Goal: Check status: Check status

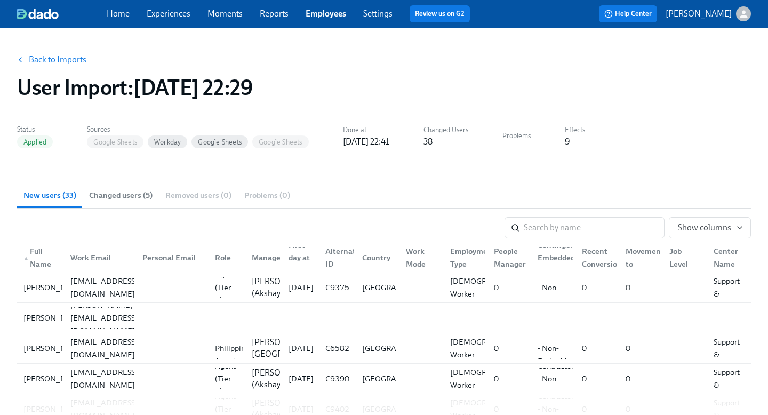
click at [342, 19] on span "Employees" at bounding box center [326, 14] width 41 height 12
click at [333, 12] on link "Employees" at bounding box center [326, 14] width 41 height 10
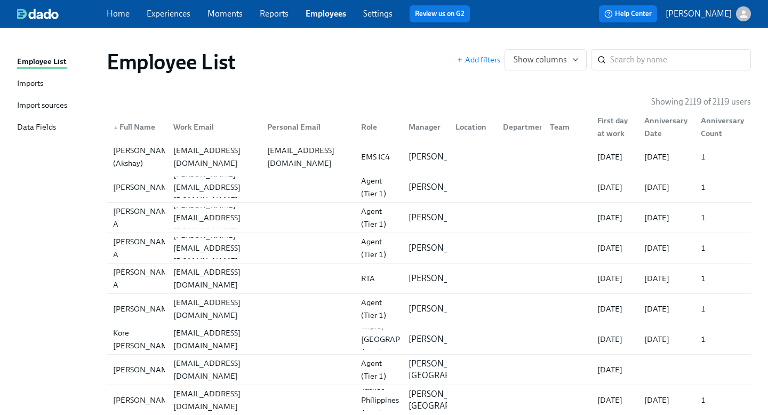
click at [33, 80] on div "Imports" at bounding box center [30, 83] width 26 height 13
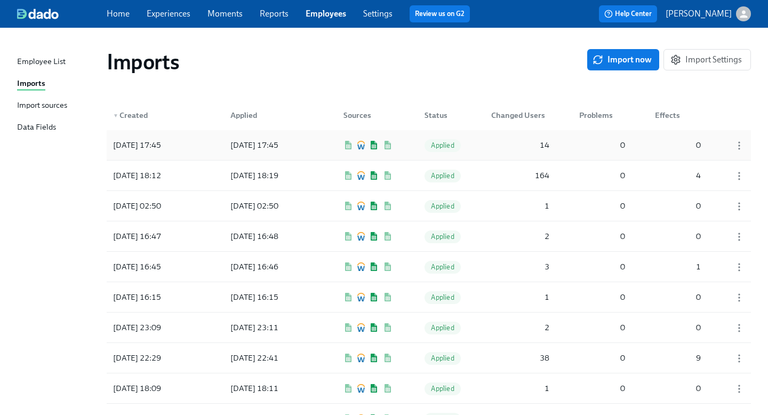
click at [527, 150] on div "14" at bounding box center [520, 144] width 67 height 21
click at [275, 180] on div "2025/09/26 18:19" at bounding box center [254, 175] width 57 height 13
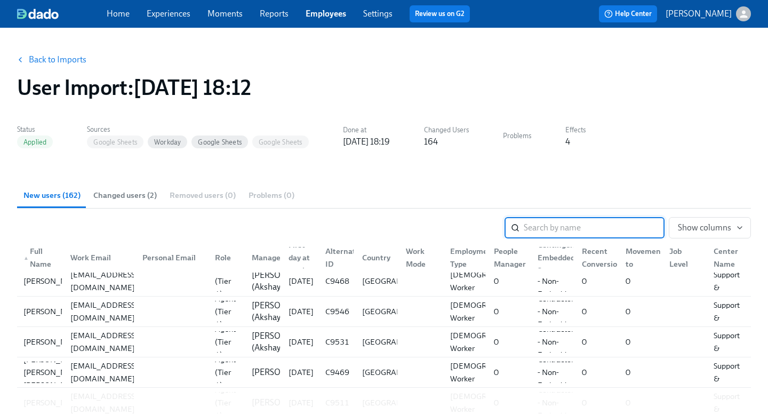
scroll to position [606, 0]
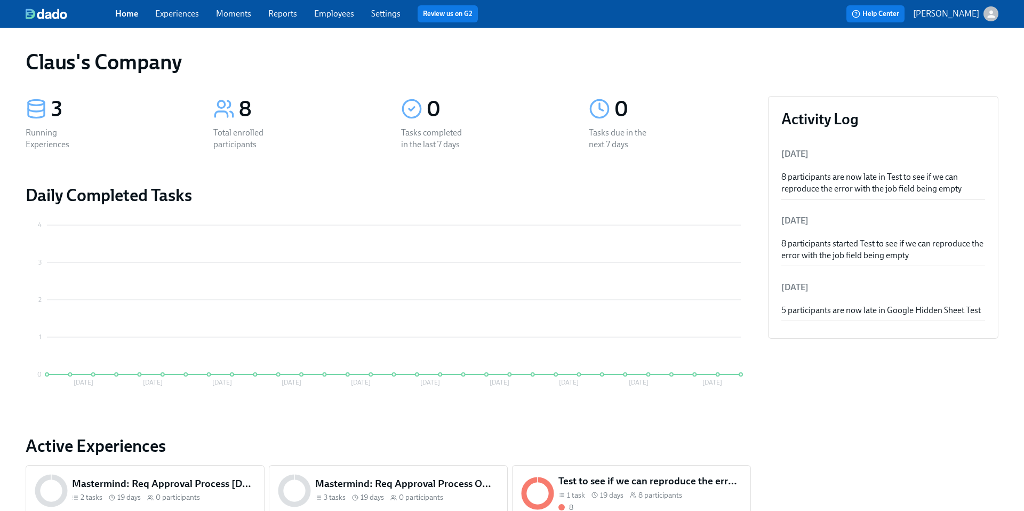
click at [989, 22] on div "Help Center [PERSON_NAME]" at bounding box center [778, 13] width 442 height 17
click at [995, 16] on icon "button" at bounding box center [991, 14] width 11 height 11
click at [975, 62] on span "Switch organization..." at bounding box center [940, 63] width 100 height 12
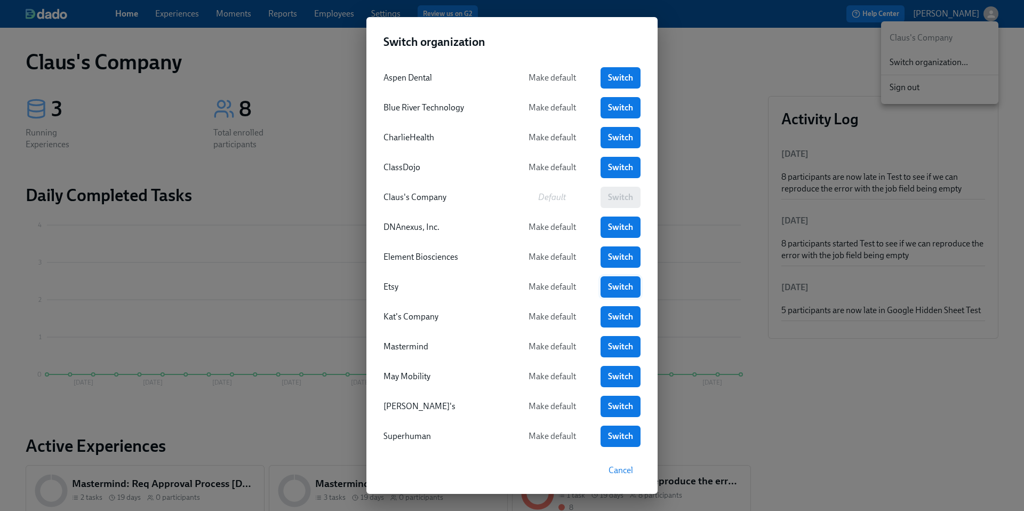
click at [618, 285] on span "Switch" at bounding box center [620, 287] width 25 height 11
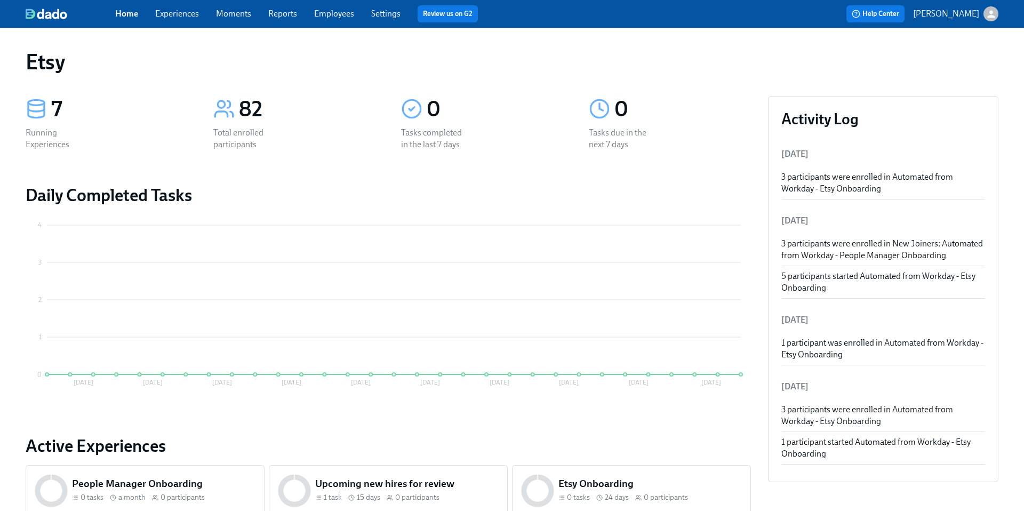
click at [180, 15] on link "Experiences" at bounding box center [177, 14] width 44 height 10
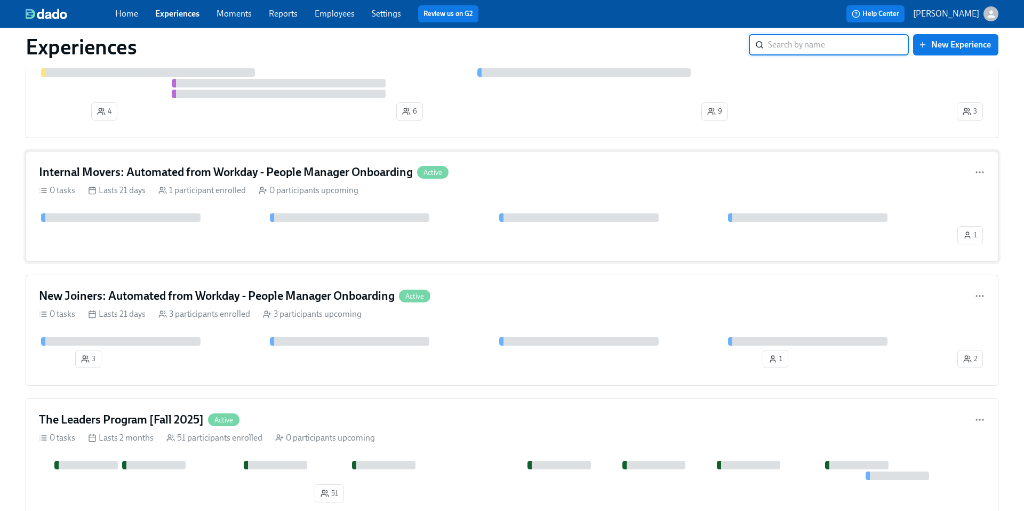
scroll to position [196, 0]
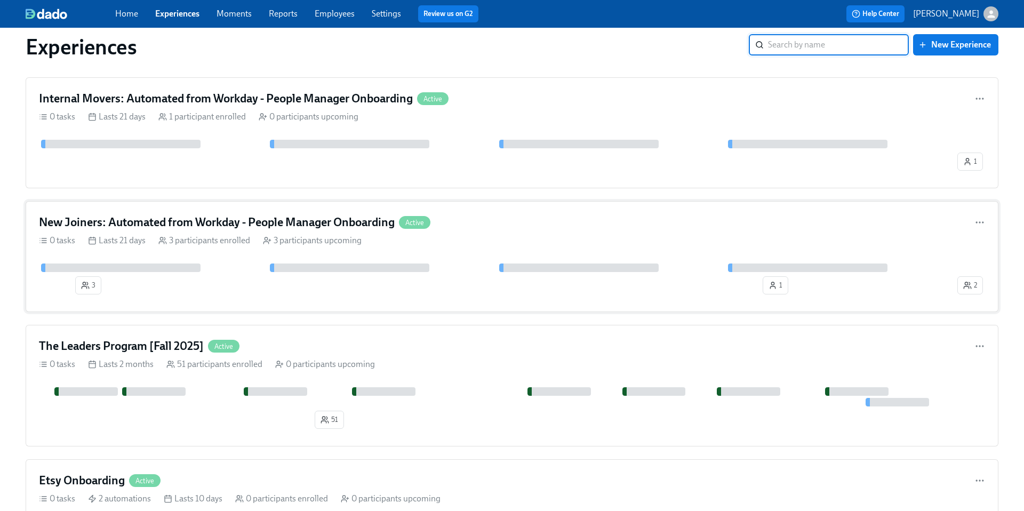
click at [478, 223] on div "New Joiners: Automated from Workday - People Manager Onboarding Active" at bounding box center [512, 222] width 946 height 16
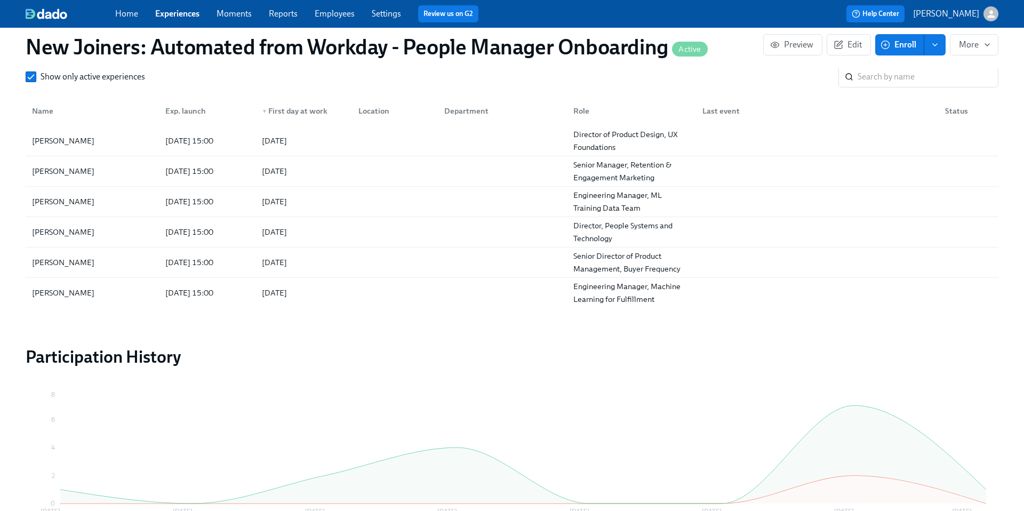
scroll to position [722, 0]
click at [344, 164] on div "2025/09/30" at bounding box center [301, 170] width 97 height 21
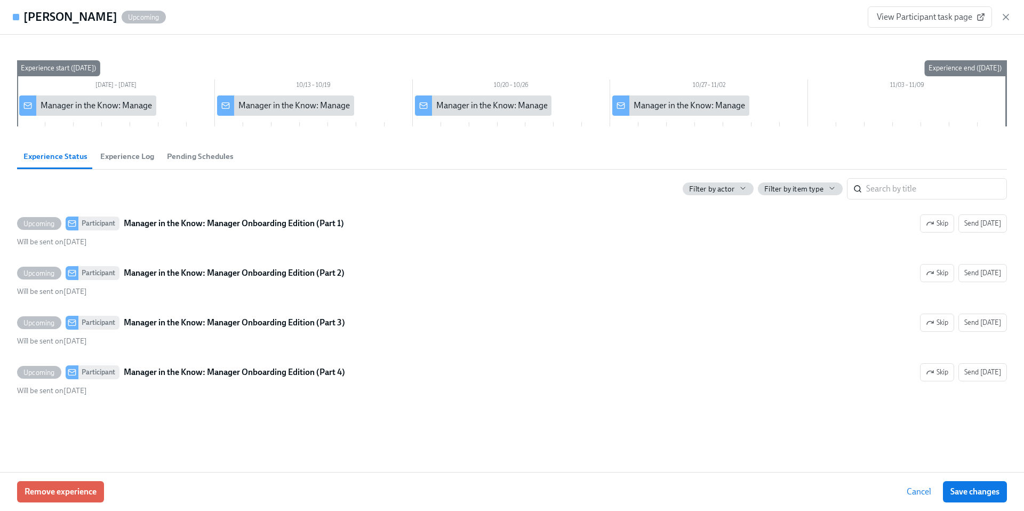
click at [117, 166] on button "Experience Log" at bounding box center [127, 156] width 67 height 26
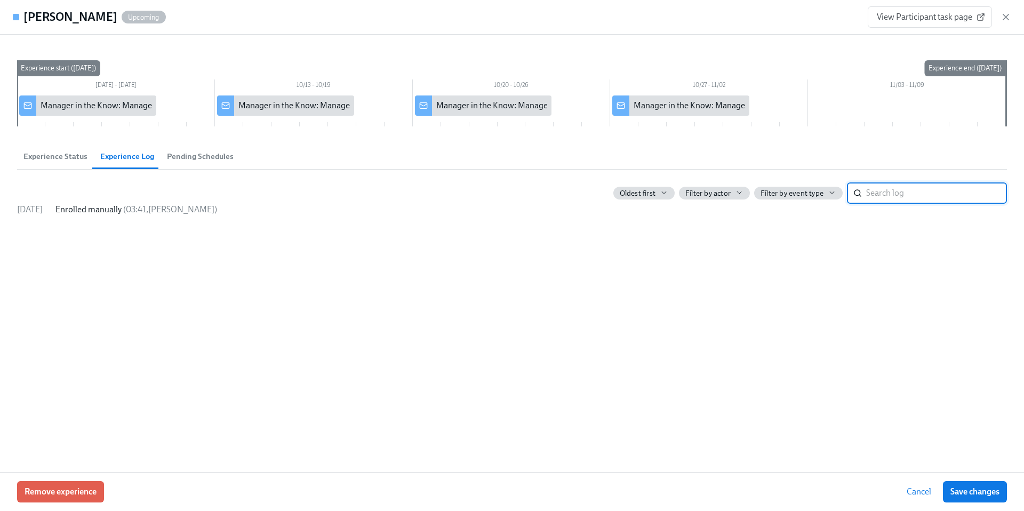
click at [60, 162] on button "Experience Status" at bounding box center [55, 156] width 77 height 26
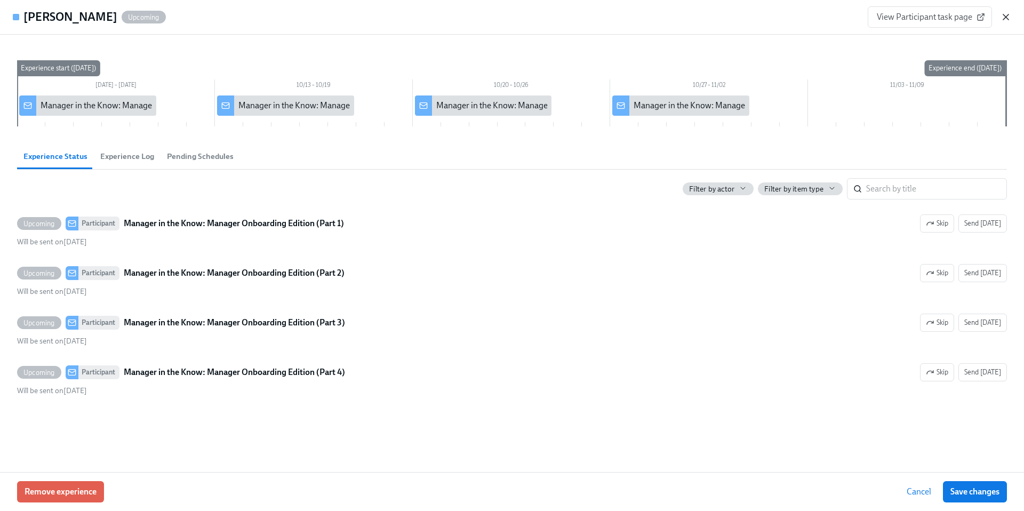
click at [1004, 15] on icon "button" at bounding box center [1005, 16] width 5 height 5
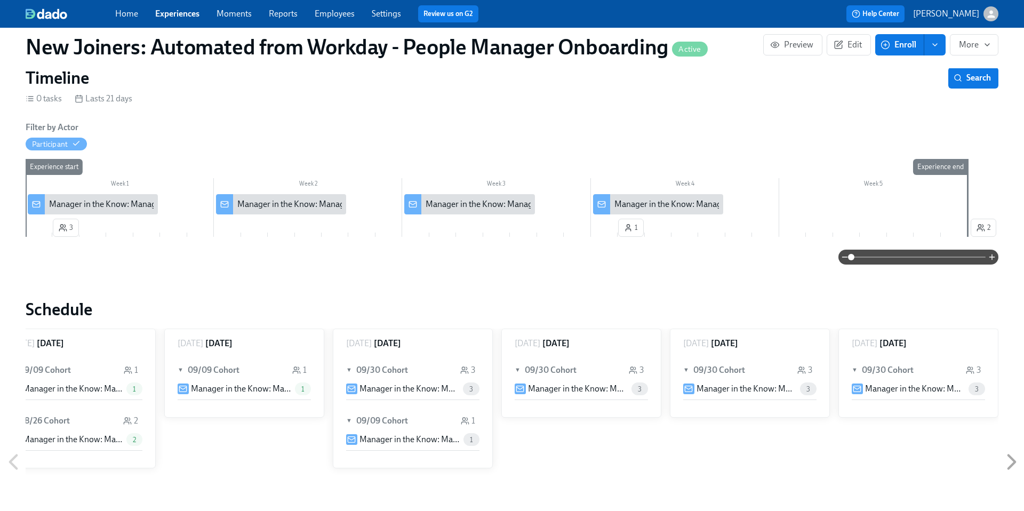
scroll to position [124, 0]
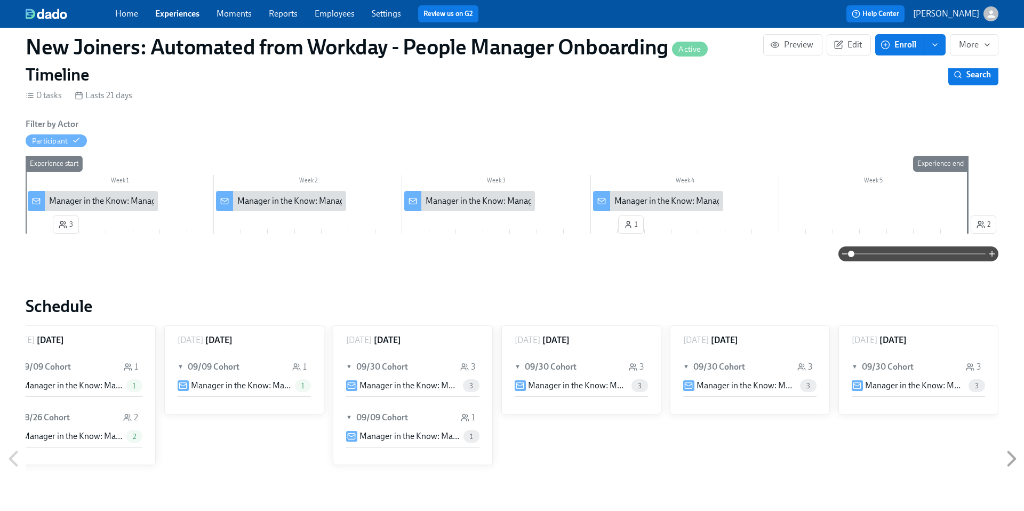
click at [187, 23] on div "Home Experiences Moments Reports Employees Settings Review us on G2 Help Center…" at bounding box center [512, 14] width 1024 height 28
click at [187, 21] on div "Home Experiences Moments Reports Employees Settings Review us on G2" at bounding box center [336, 13] width 442 height 17
click at [187, 25] on div "Home Experiences Moments Reports Employees Settings Review us on G2 Help Center…" at bounding box center [512, 14] width 1024 height 28
click at [186, 18] on link "Experiences" at bounding box center [177, 14] width 44 height 10
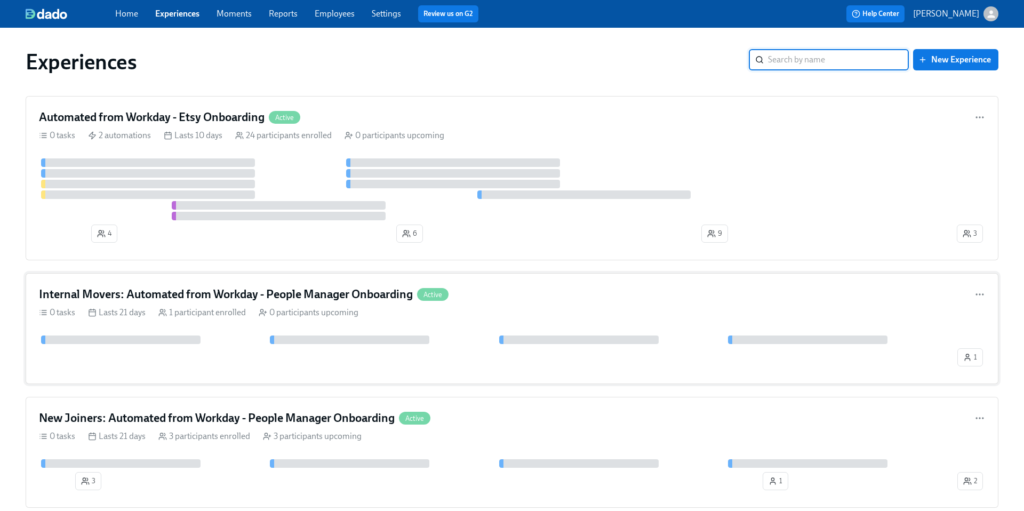
click at [546, 289] on div "Internal Movers: Automated from Workday - People Manager Onboarding Active" at bounding box center [512, 294] width 946 height 16
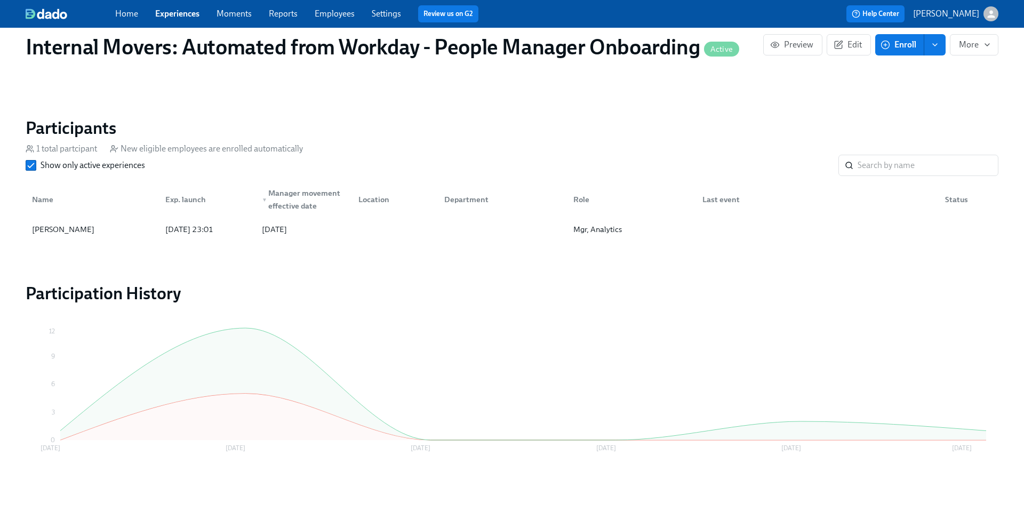
scroll to position [666, 0]
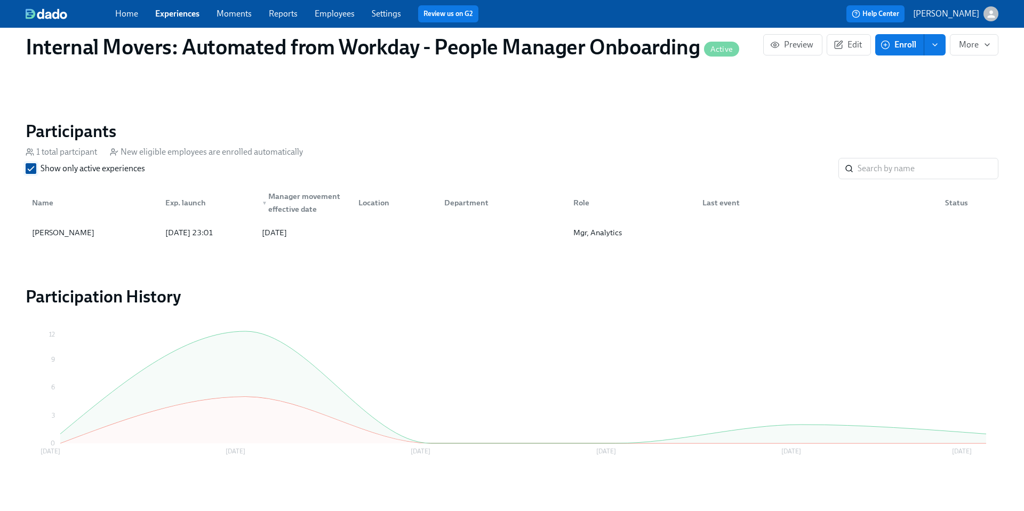
click at [44, 174] on span "Show only active experiences" at bounding box center [93, 169] width 105 height 12
click at [36, 173] on input "Show only active experiences" at bounding box center [31, 169] width 10 height 10
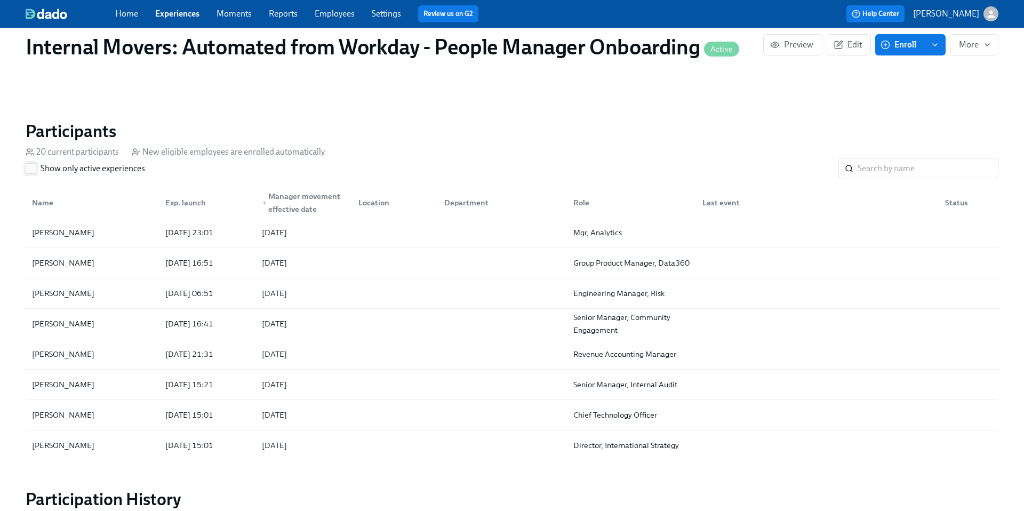
click at [28, 171] on input "Show only active experiences" at bounding box center [31, 169] width 10 height 10
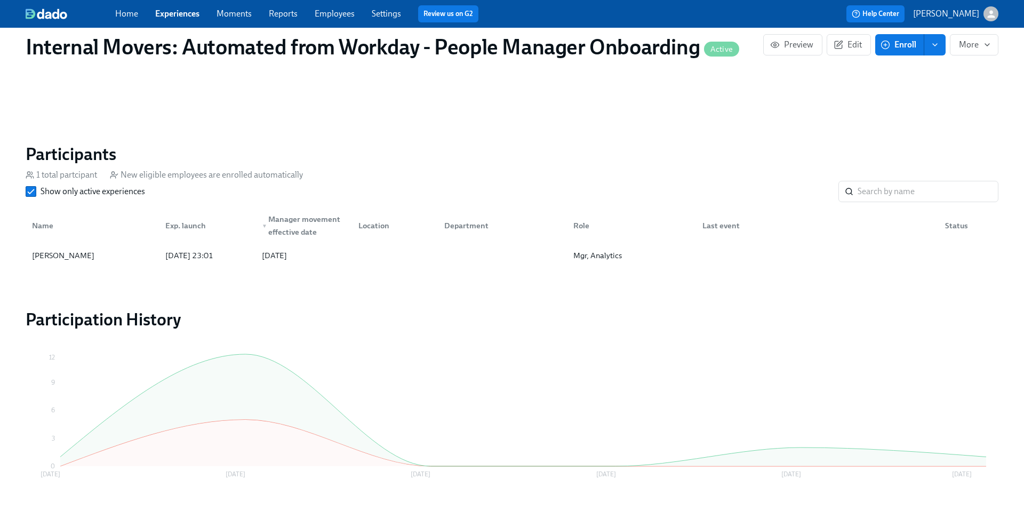
scroll to position [650, 0]
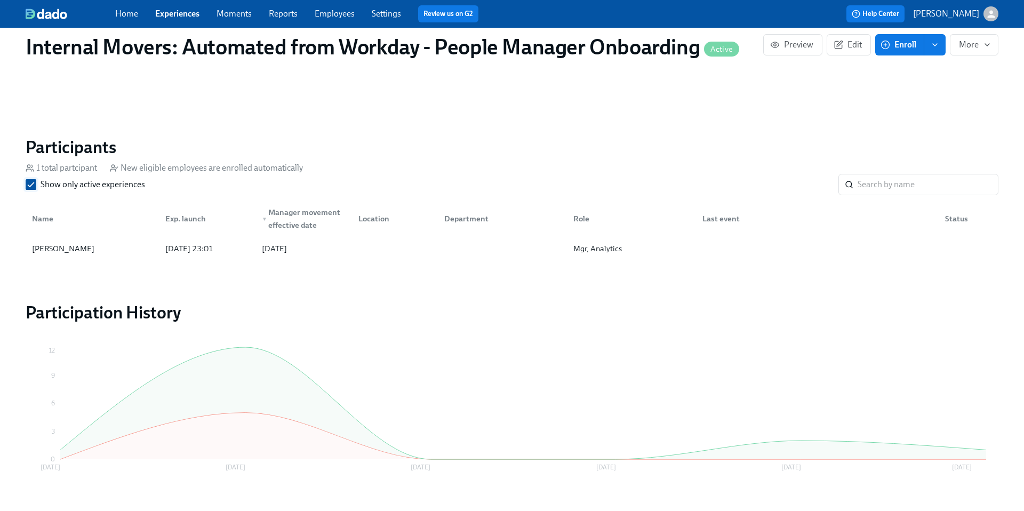
click at [33, 183] on input "Show only active experiences" at bounding box center [31, 185] width 10 height 10
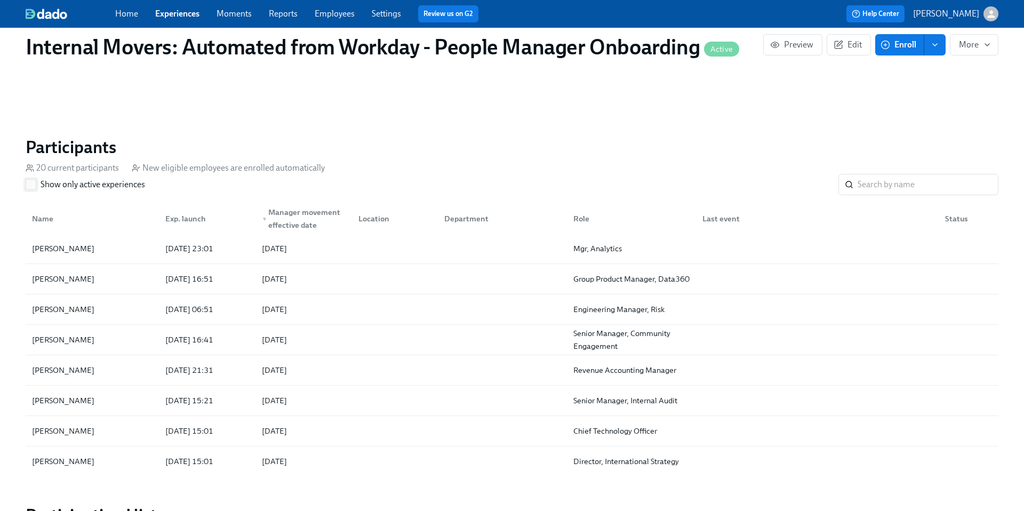
click at [27, 185] on input "Show only active experiences" at bounding box center [31, 185] width 10 height 10
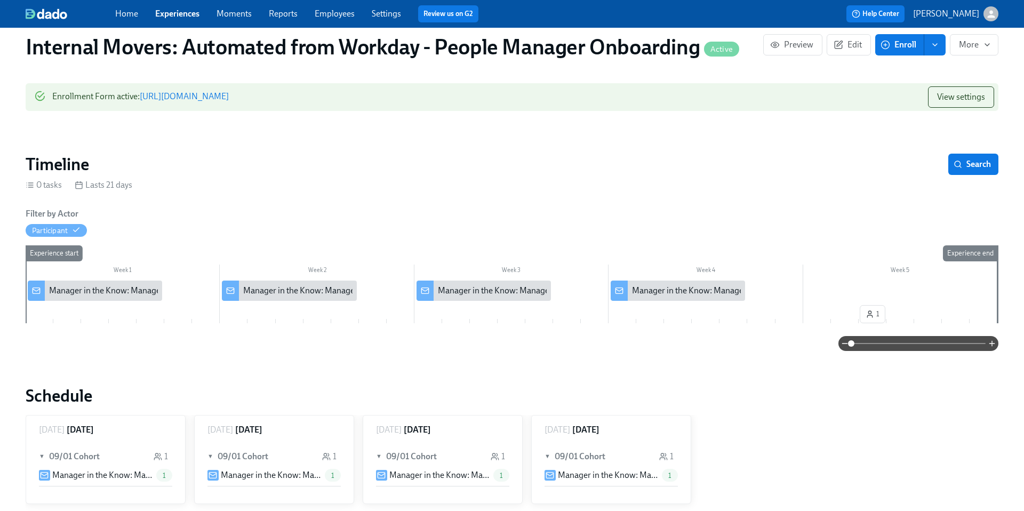
scroll to position [0, 0]
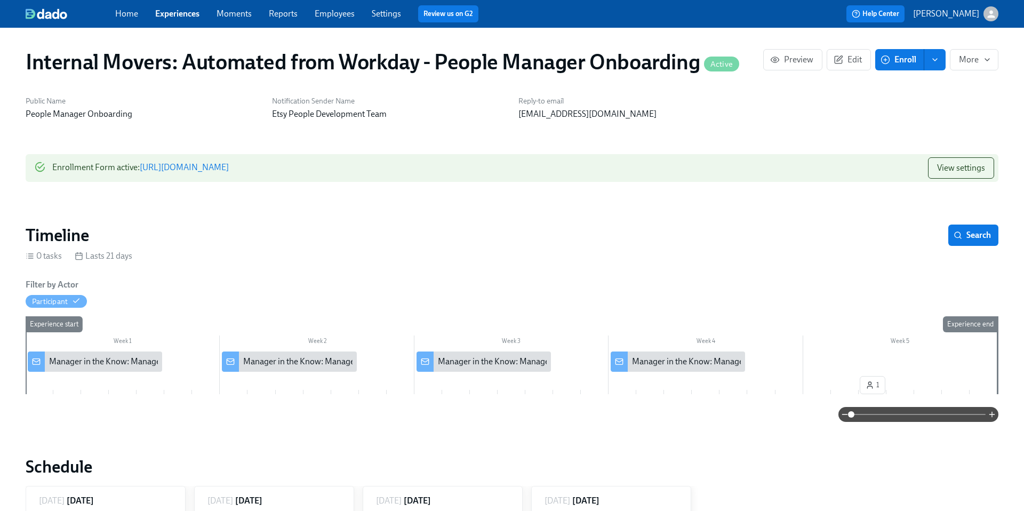
click at [175, 16] on link "Experiences" at bounding box center [177, 14] width 44 height 10
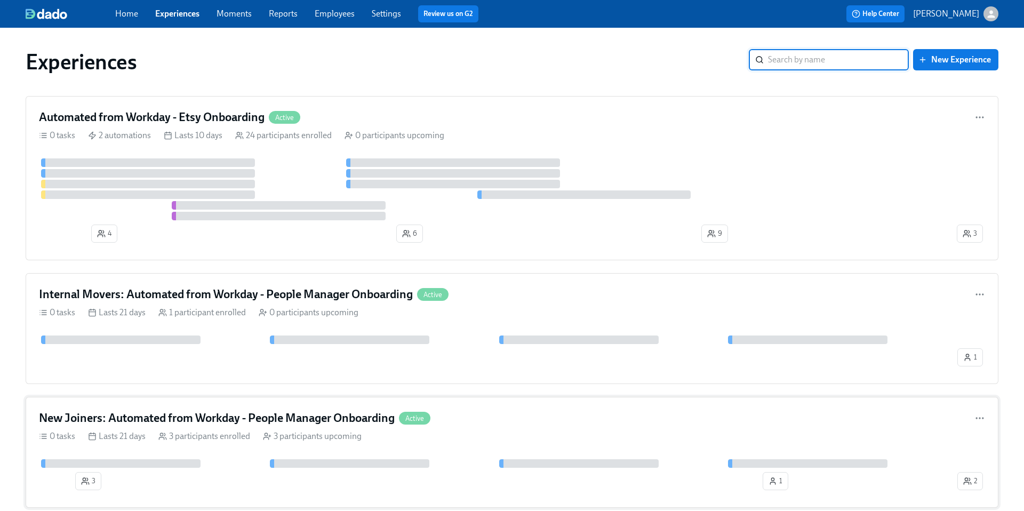
click at [477, 416] on div "New Joiners: Automated from Workday - People Manager Onboarding Active" at bounding box center [512, 418] width 946 height 16
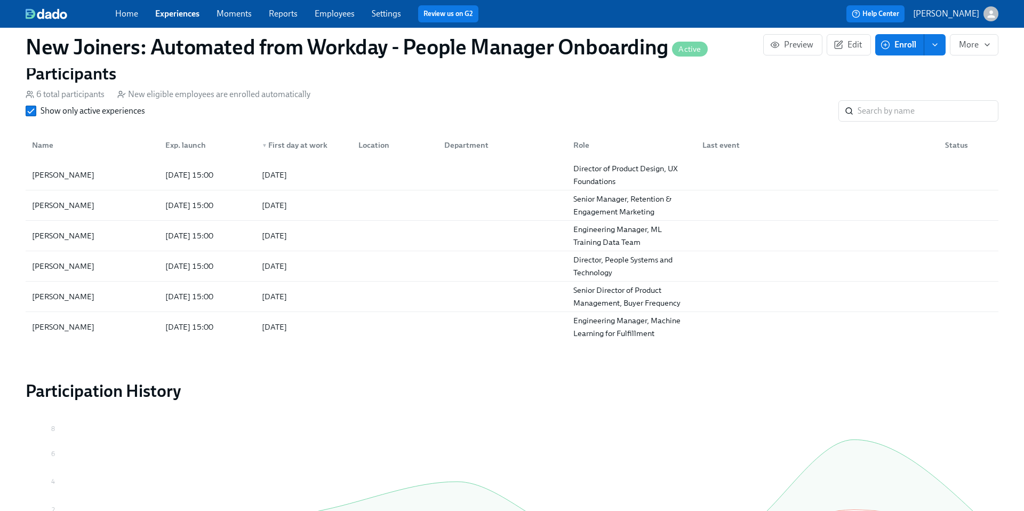
scroll to position [688, 0]
click at [28, 110] on input "Show only active experiences" at bounding box center [31, 111] width 10 height 10
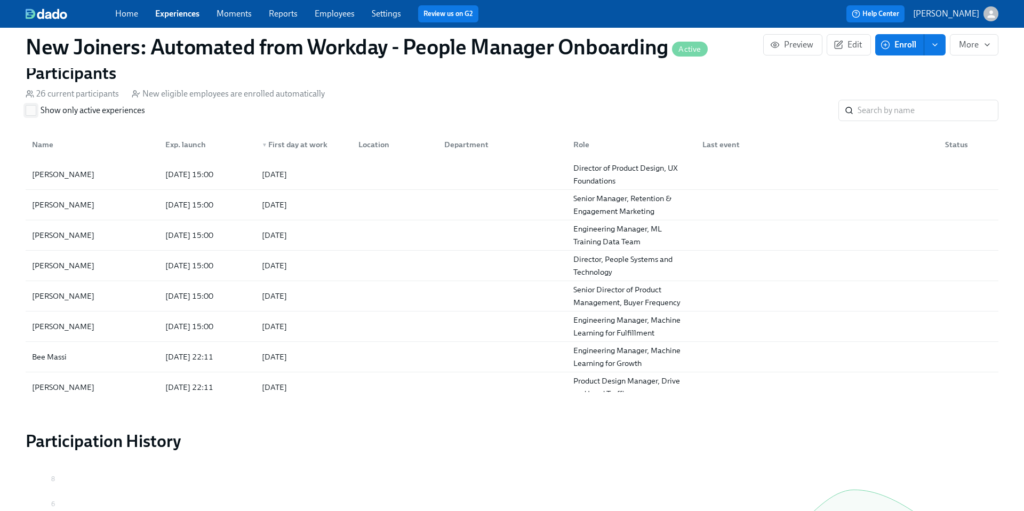
click at [34, 115] on input "Show only active experiences" at bounding box center [31, 111] width 10 height 10
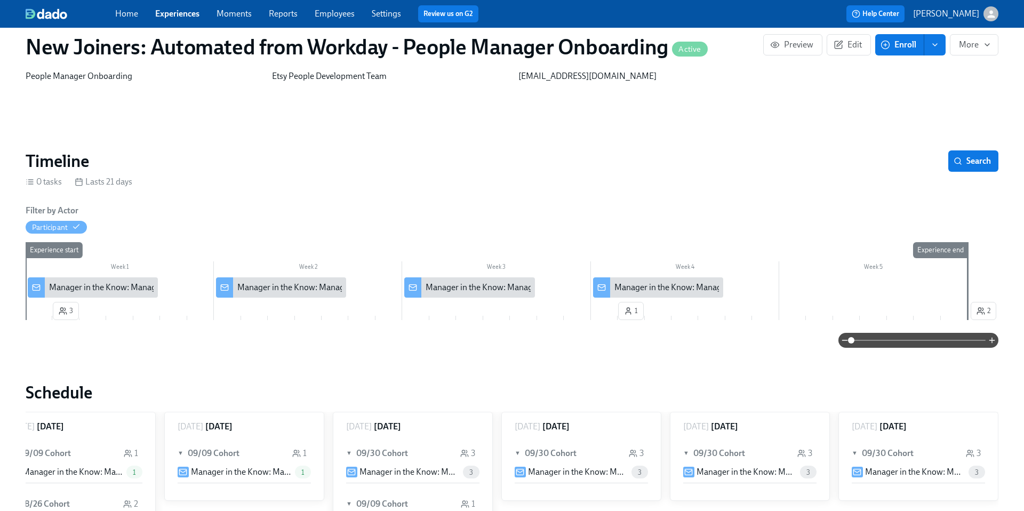
scroll to position [0, 0]
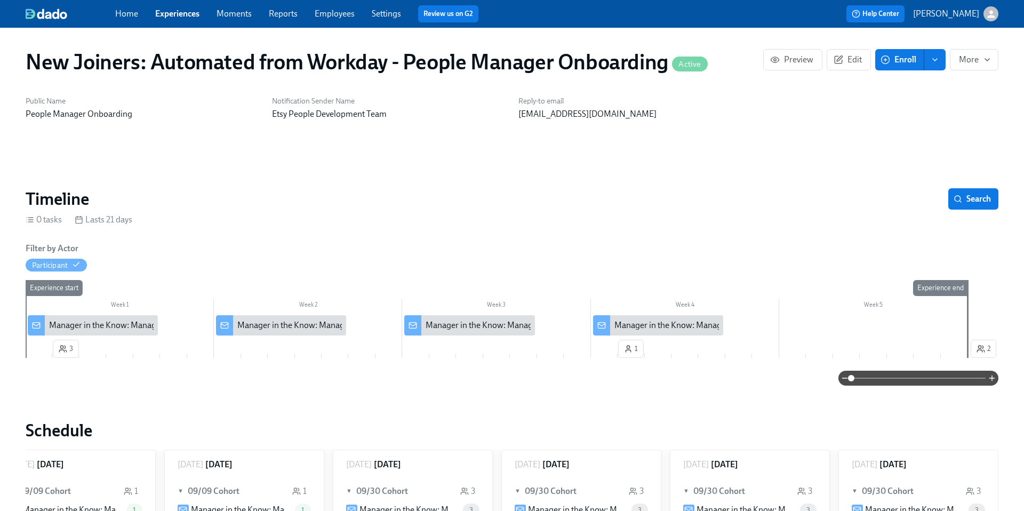
click at [182, 5] on div "Home Experiences Moments Reports Employees Settings Review us on G2" at bounding box center [336, 13] width 442 height 17
click at [180, 10] on link "Experiences" at bounding box center [177, 14] width 44 height 10
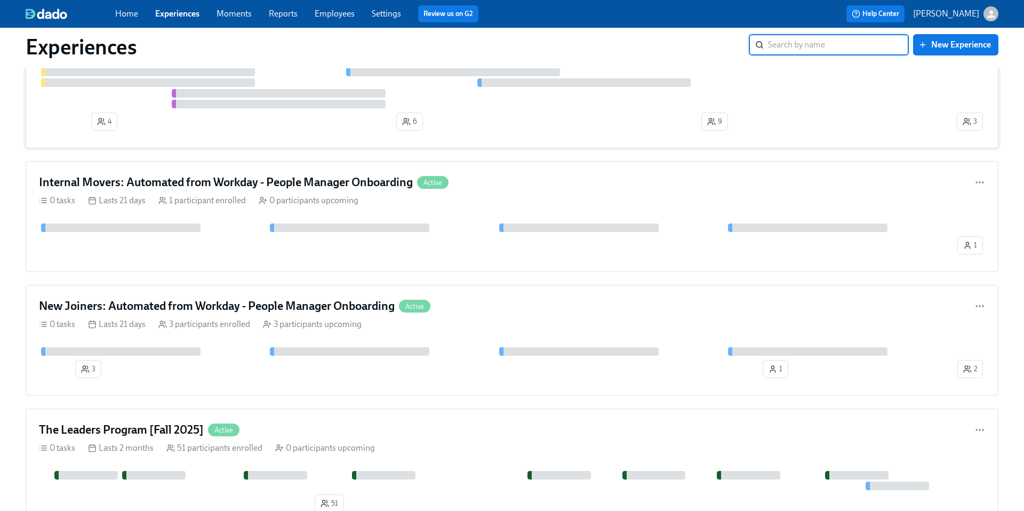
scroll to position [116, 0]
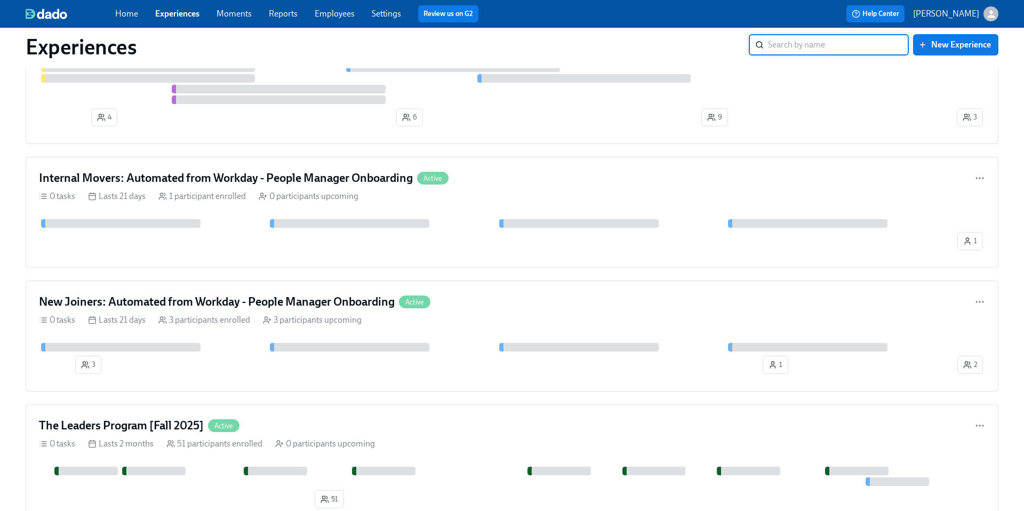
click at [346, 9] on link "Employees" at bounding box center [335, 14] width 40 height 10
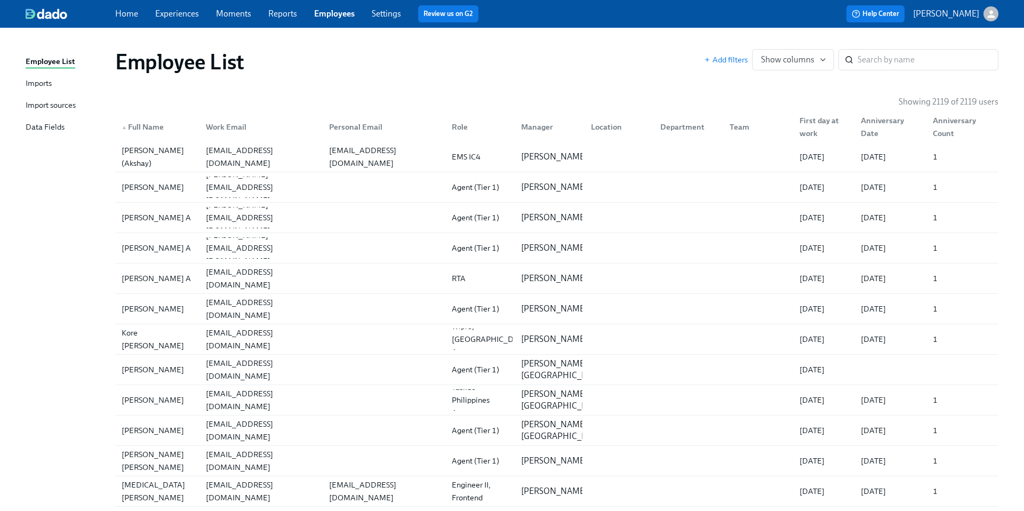
click at [50, 103] on div "Import sources" at bounding box center [51, 105] width 50 height 13
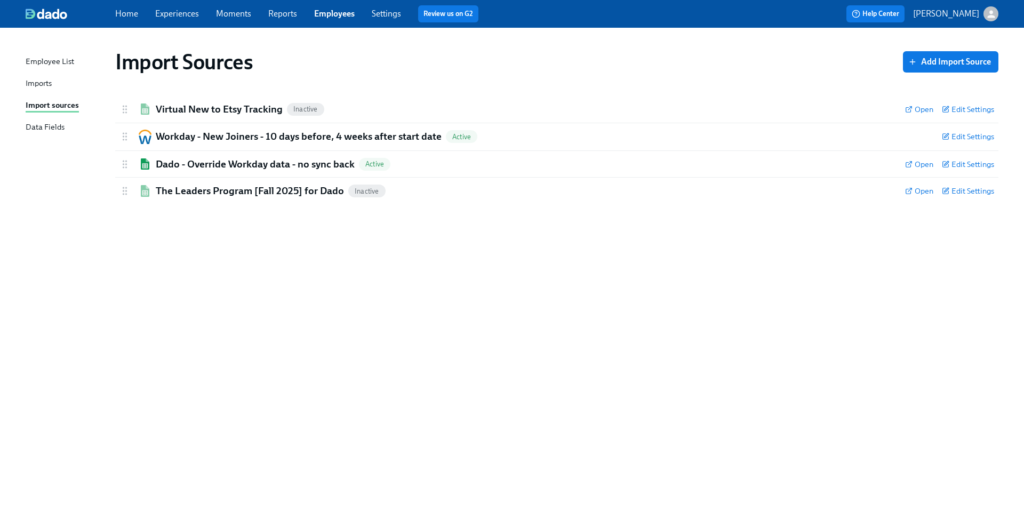
click at [36, 84] on div "Imports" at bounding box center [39, 83] width 26 height 13
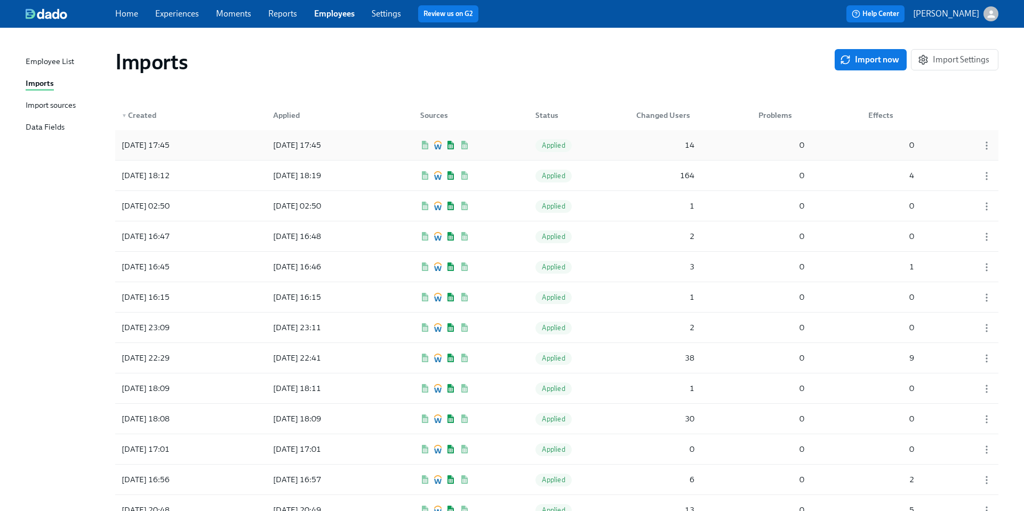
click at [227, 144] on div "2025/09/29 17:45 2025/09/29 17:45 Applied 14 0 0" at bounding box center [556, 145] width 883 height 30
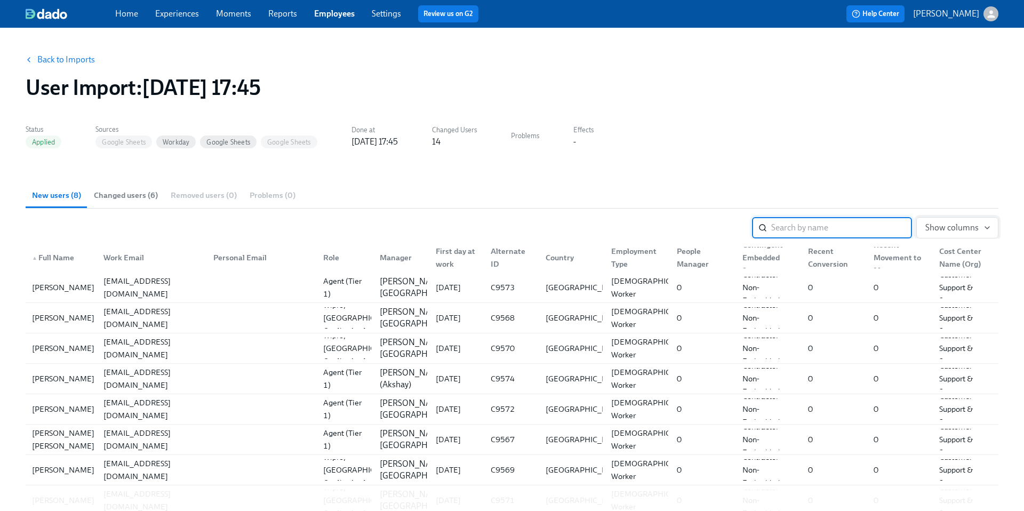
click at [969, 221] on button "Show columns" at bounding box center [957, 227] width 82 height 21
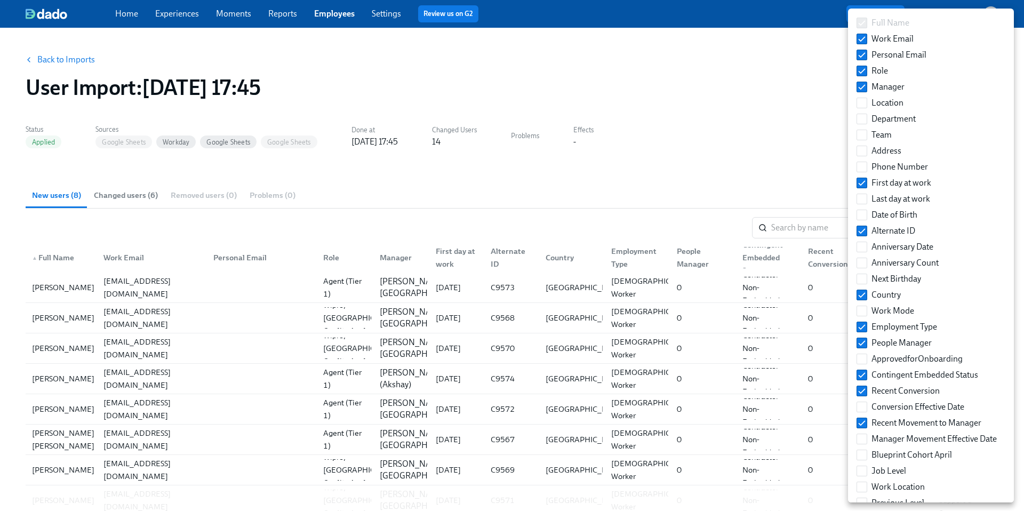
scroll to position [63, 0]
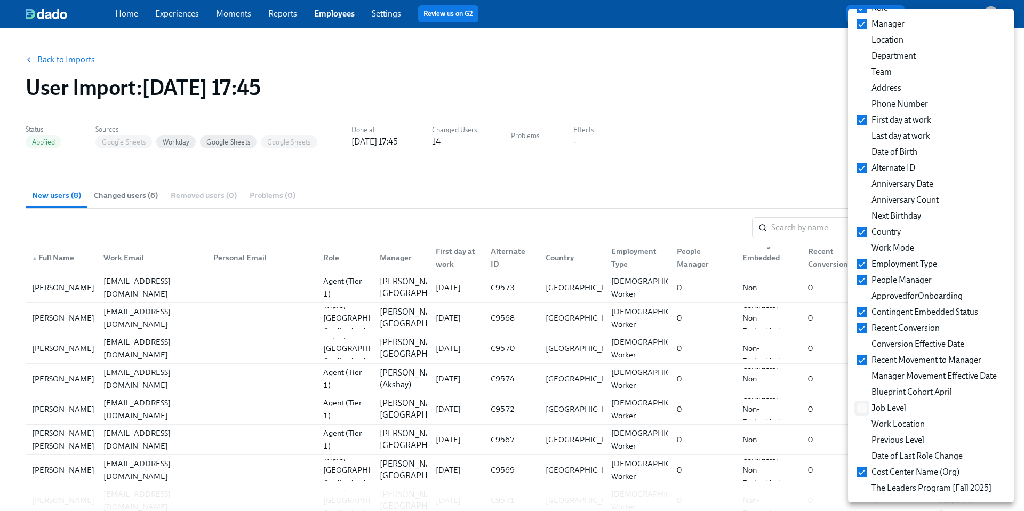
click at [863, 410] on input "Job Level" at bounding box center [862, 408] width 10 height 10
checkbox input "true"
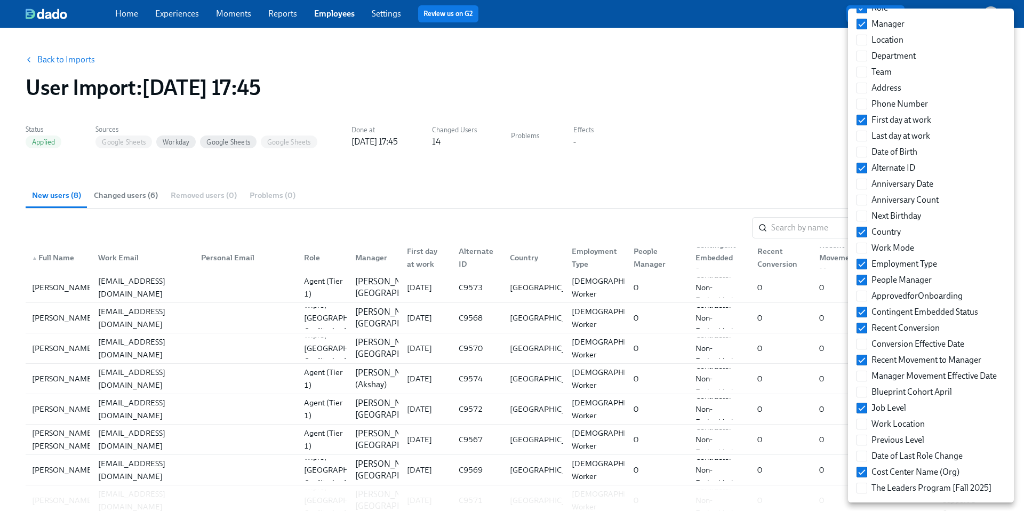
click at [687, 132] on div at bounding box center [512, 255] width 1024 height 511
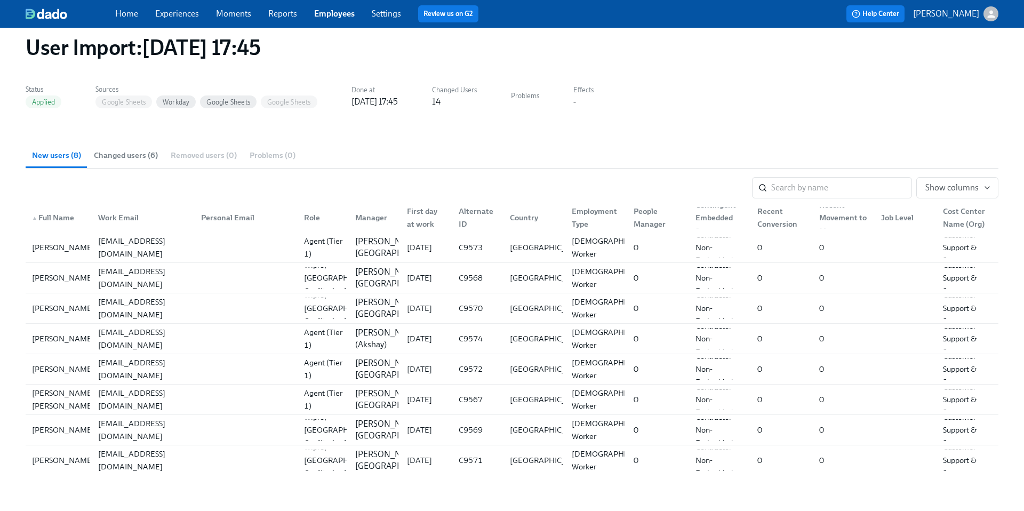
scroll to position [0, 0]
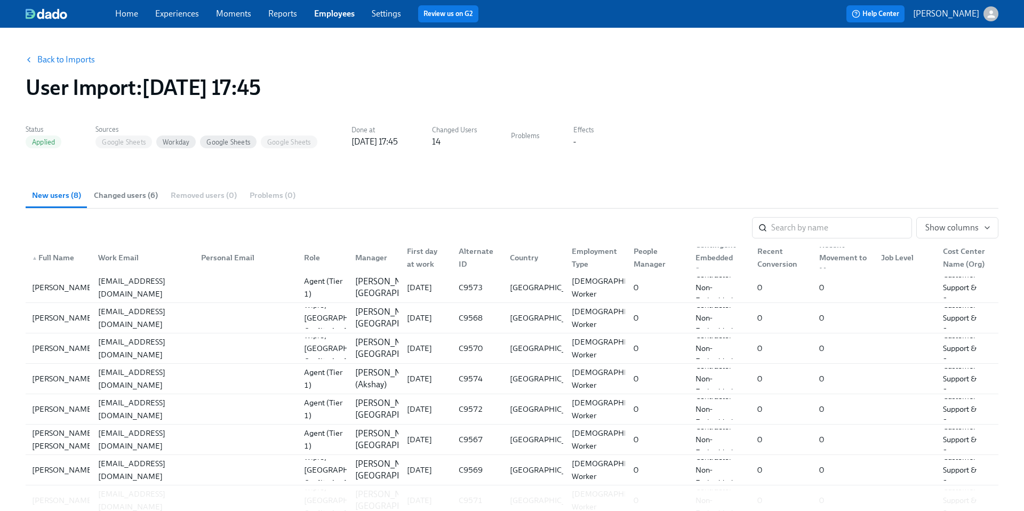
click at [55, 59] on link "Back to Imports" at bounding box center [66, 59] width 58 height 11
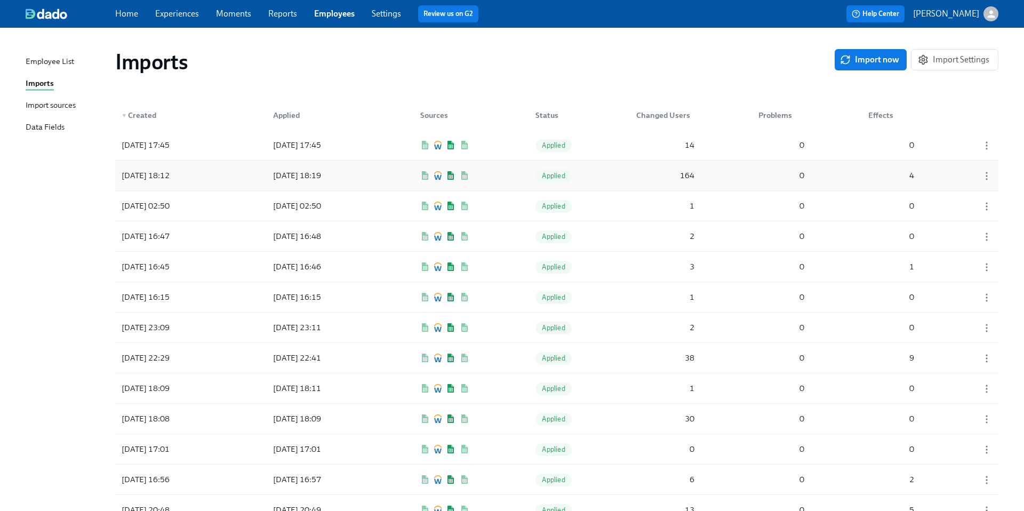
click at [346, 180] on div "2025/09/26 18:19" at bounding box center [313, 175] width 96 height 21
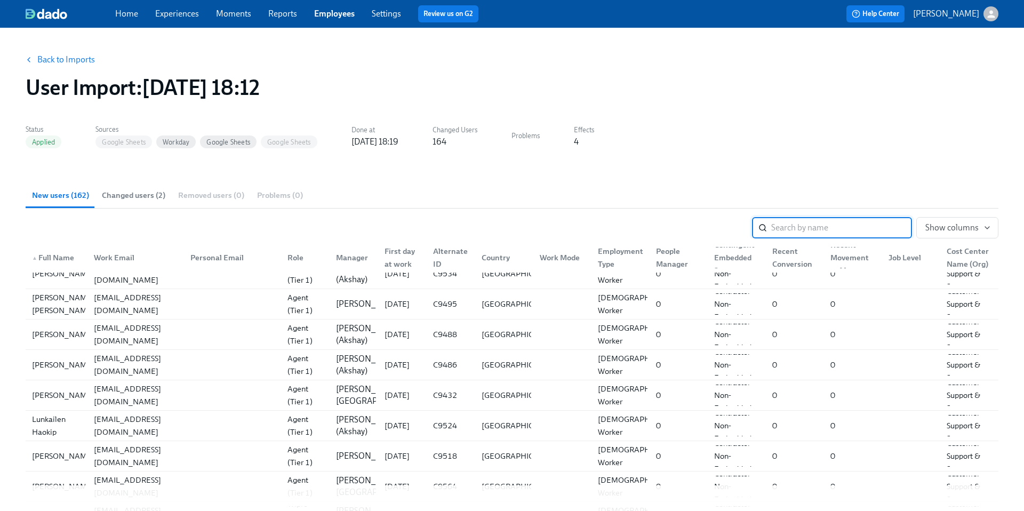
scroll to position [1490, 0]
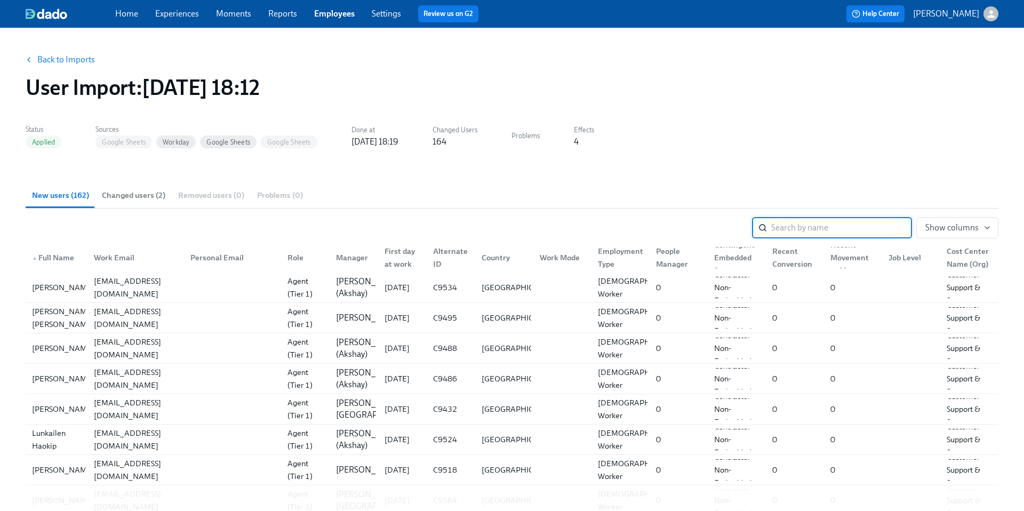
click at [189, 15] on link "Experiences" at bounding box center [177, 14] width 44 height 10
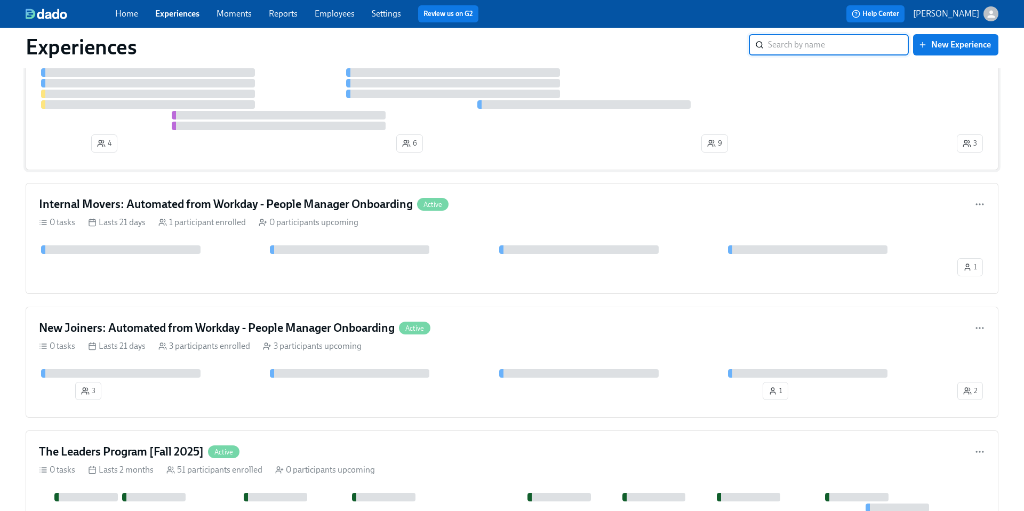
scroll to position [174, 0]
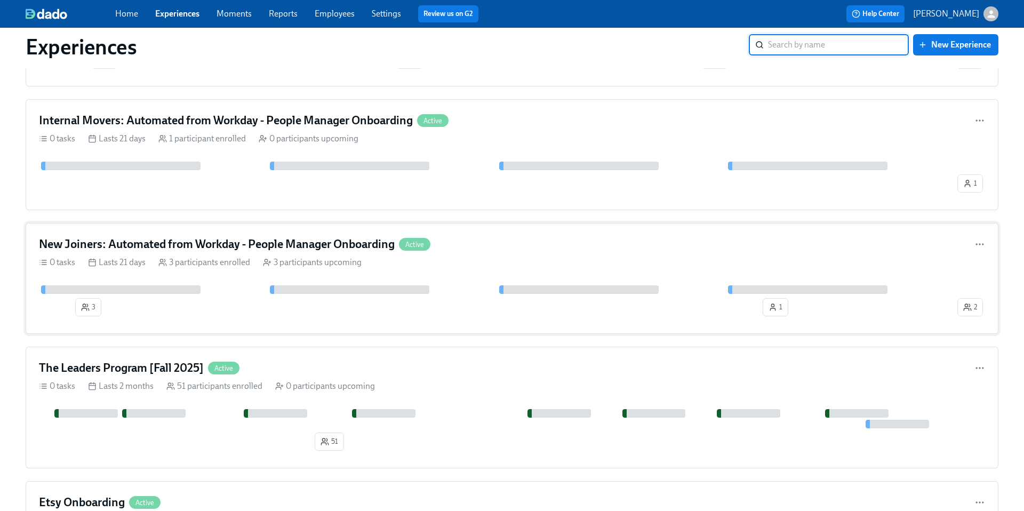
click at [137, 248] on h4 "New Joiners: Automated from Workday - People Manager Onboarding" at bounding box center [217, 244] width 356 height 16
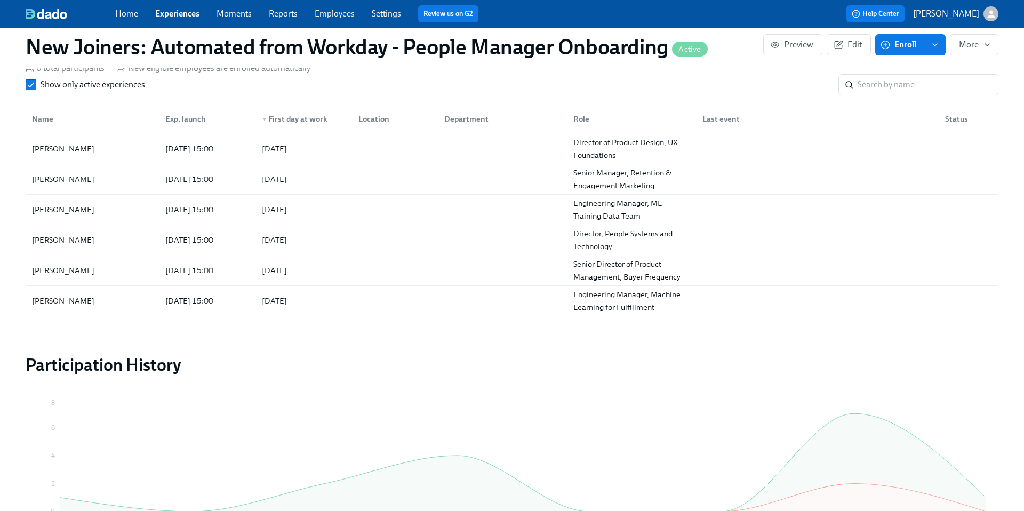
scroll to position [710, 0]
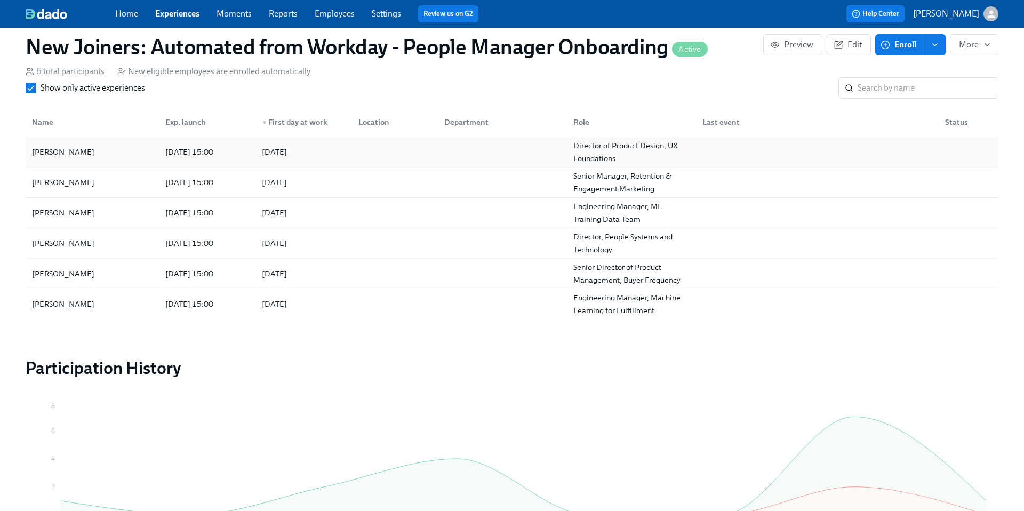
click at [218, 148] on div "2025/10/06 15:00" at bounding box center [189, 152] width 57 height 13
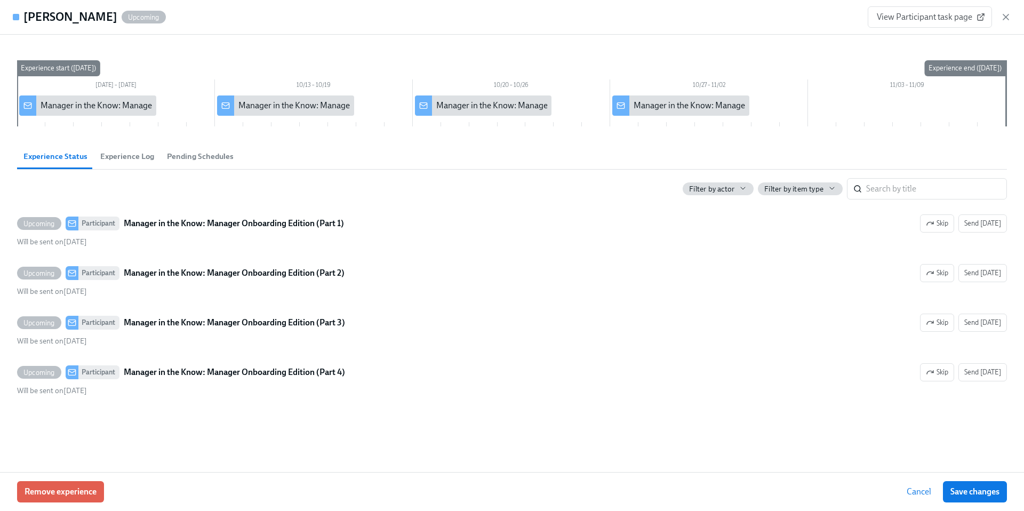
click at [119, 153] on span "Experience Log" at bounding box center [127, 156] width 54 height 12
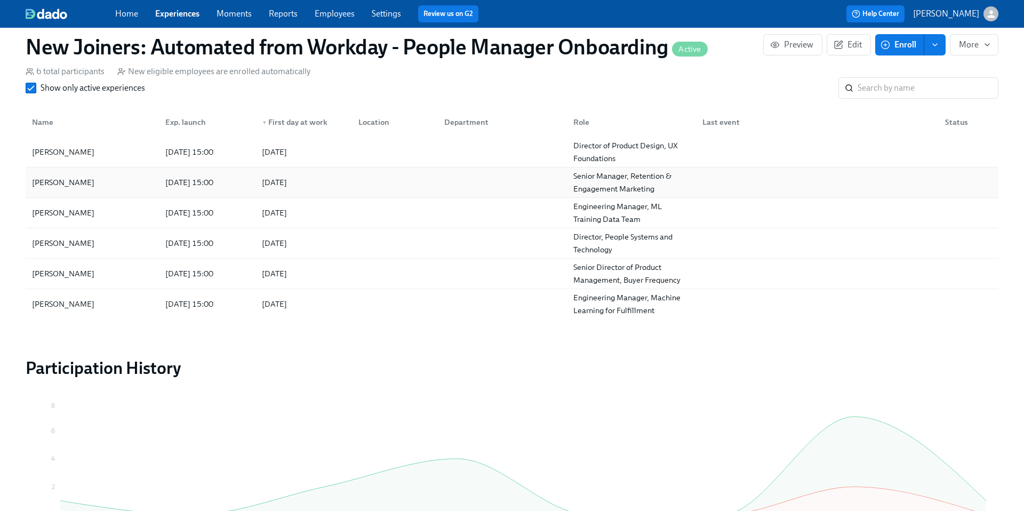
click at [112, 183] on div "Dan Rauchwerk" at bounding box center [92, 182] width 129 height 21
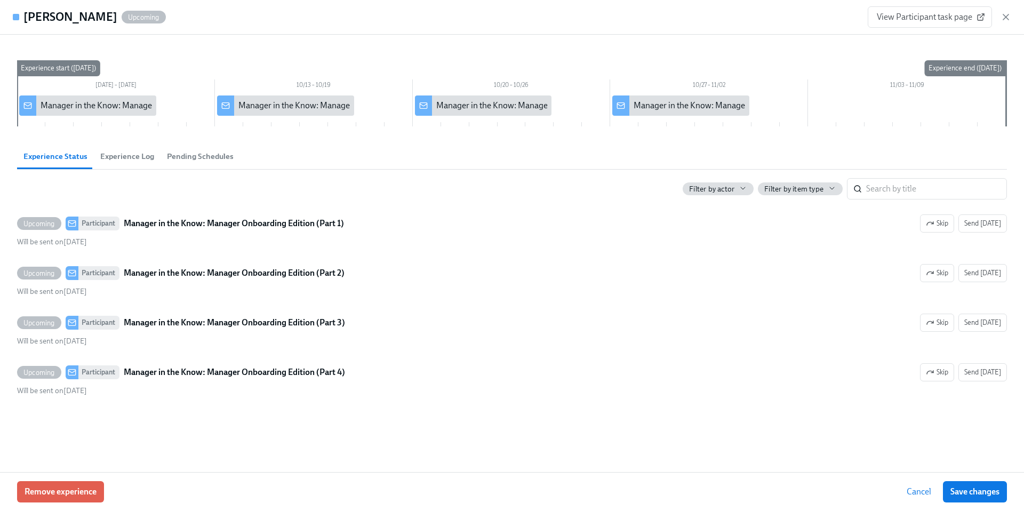
click at [116, 157] on span "Experience Log" at bounding box center [127, 156] width 54 height 12
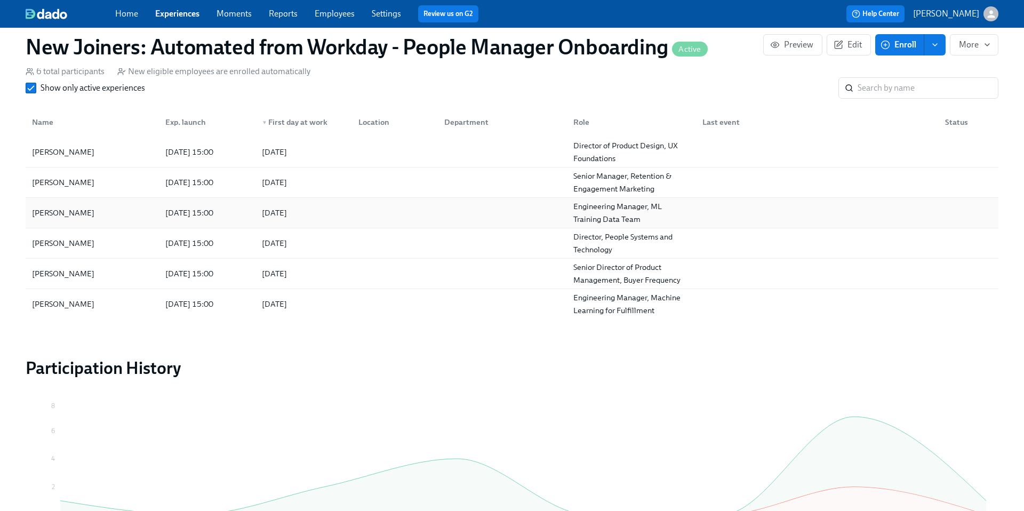
click at [166, 207] on div "2025/10/06 15:00" at bounding box center [189, 212] width 57 height 13
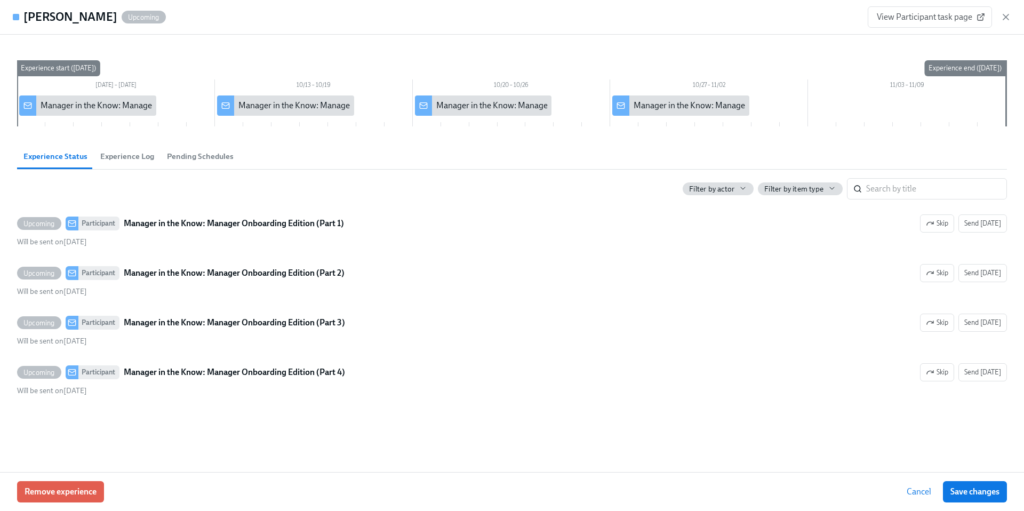
click at [129, 162] on span "Experience Log" at bounding box center [127, 156] width 54 height 12
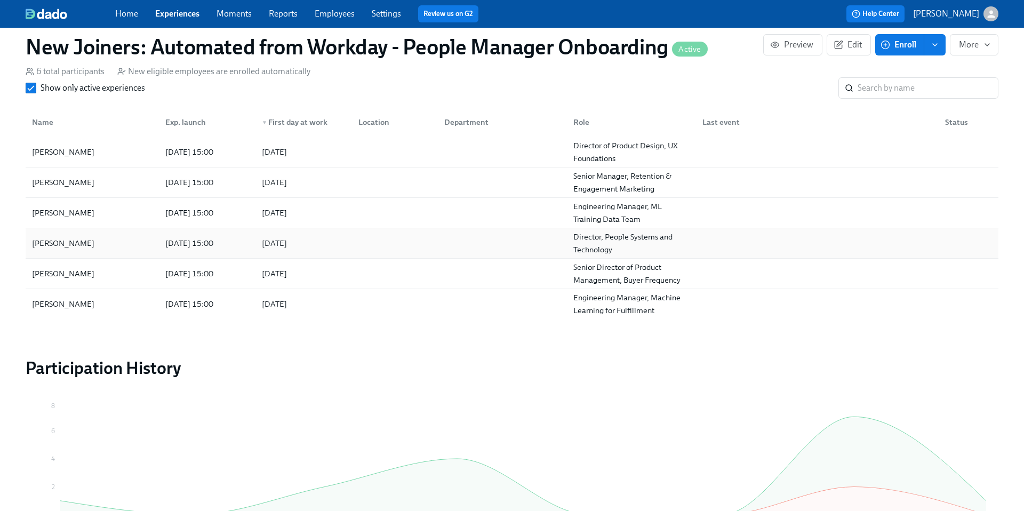
click at [139, 238] on div "Mariah Levy" at bounding box center [92, 243] width 129 height 21
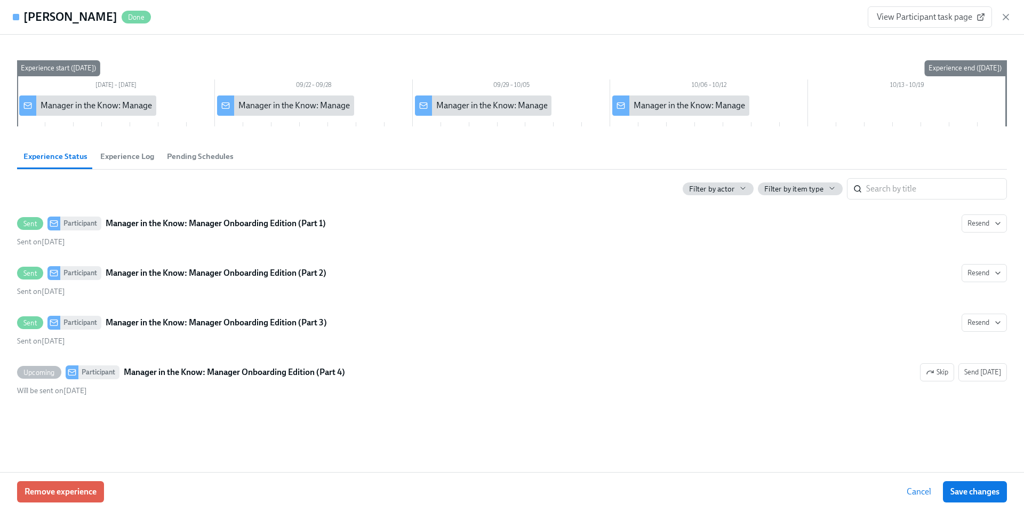
click at [131, 147] on button "Experience Log" at bounding box center [127, 156] width 67 height 26
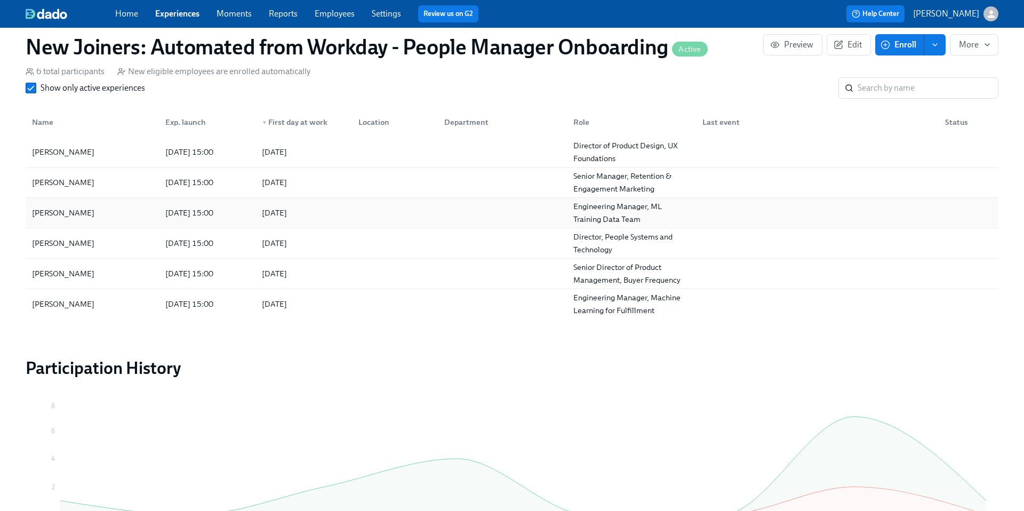
click at [263, 210] on div "2025/09/30" at bounding box center [274, 212] width 25 height 13
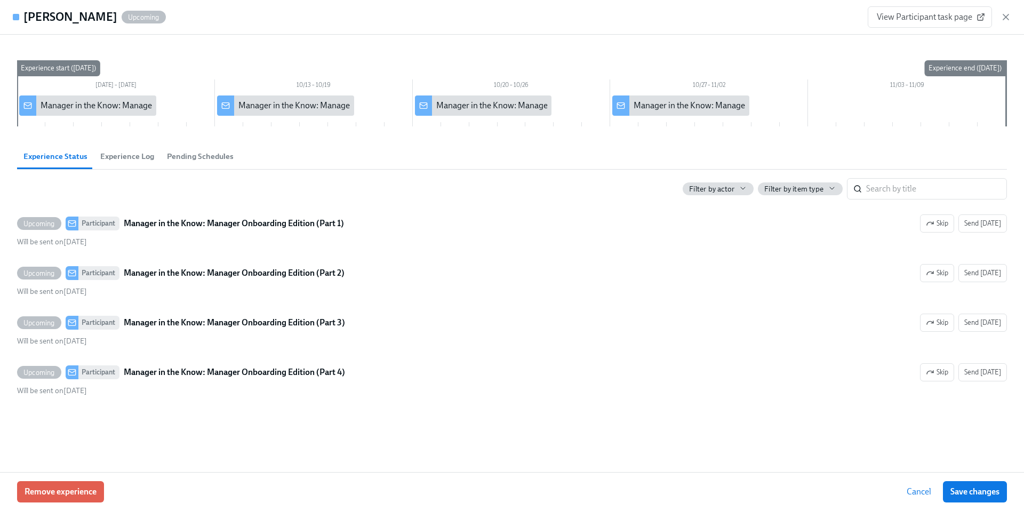
click at [147, 151] on span "Experience Log" at bounding box center [127, 156] width 54 height 12
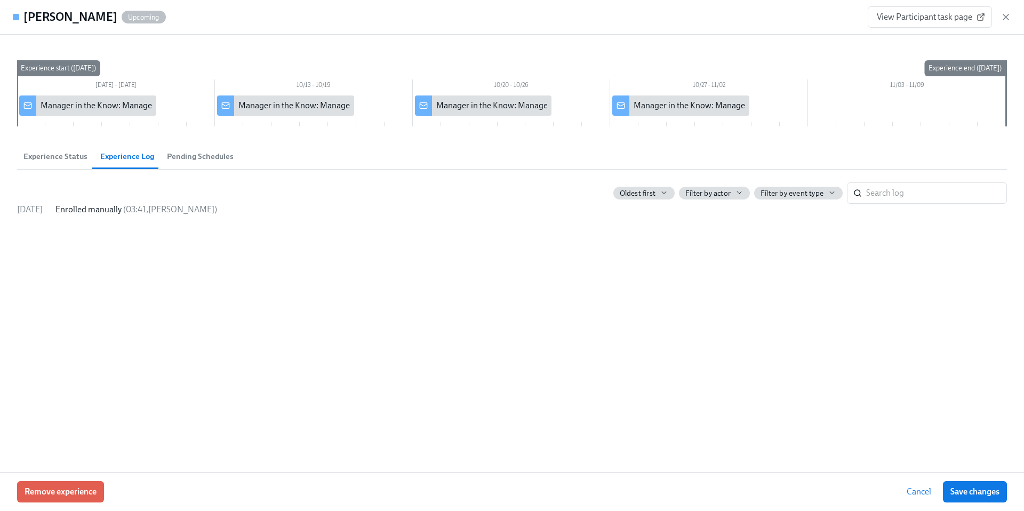
click at [60, 153] on span "Experience Status" at bounding box center [55, 156] width 64 height 12
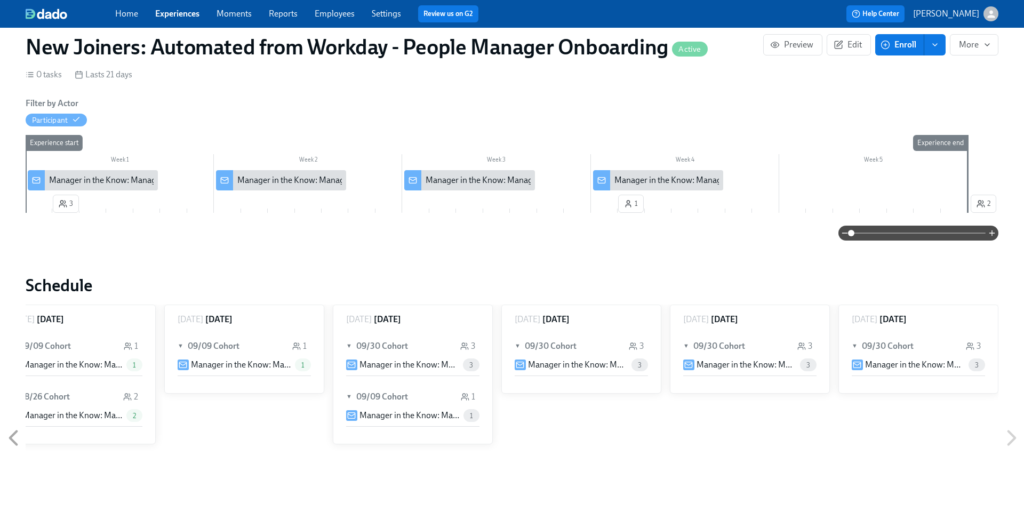
scroll to position [149, 0]
